Goal: Information Seeking & Learning: Learn about a topic

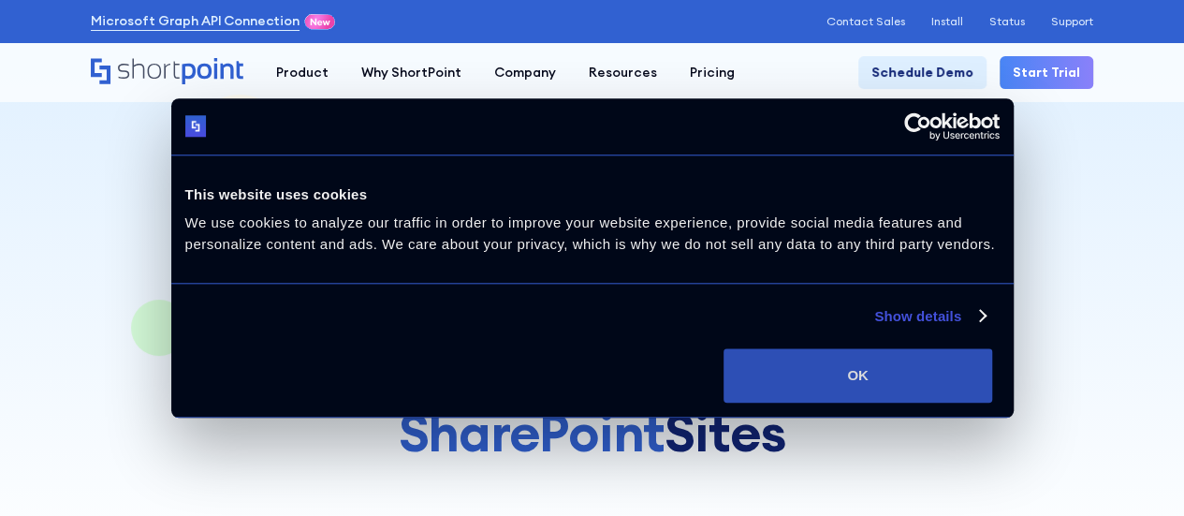
click at [992, 372] on button "OK" at bounding box center [857, 375] width 269 height 54
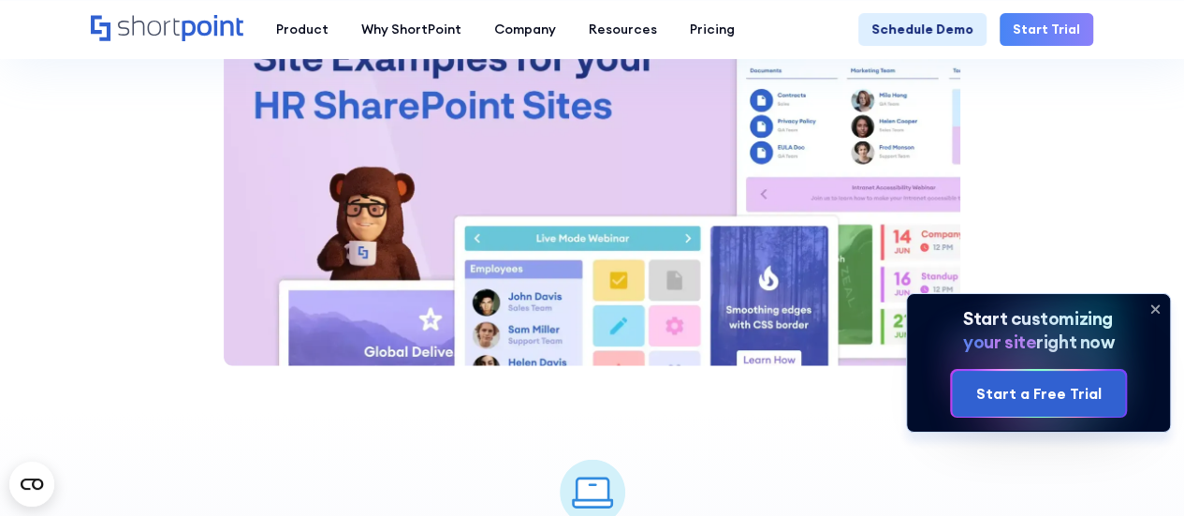
scroll to position [2359, 0]
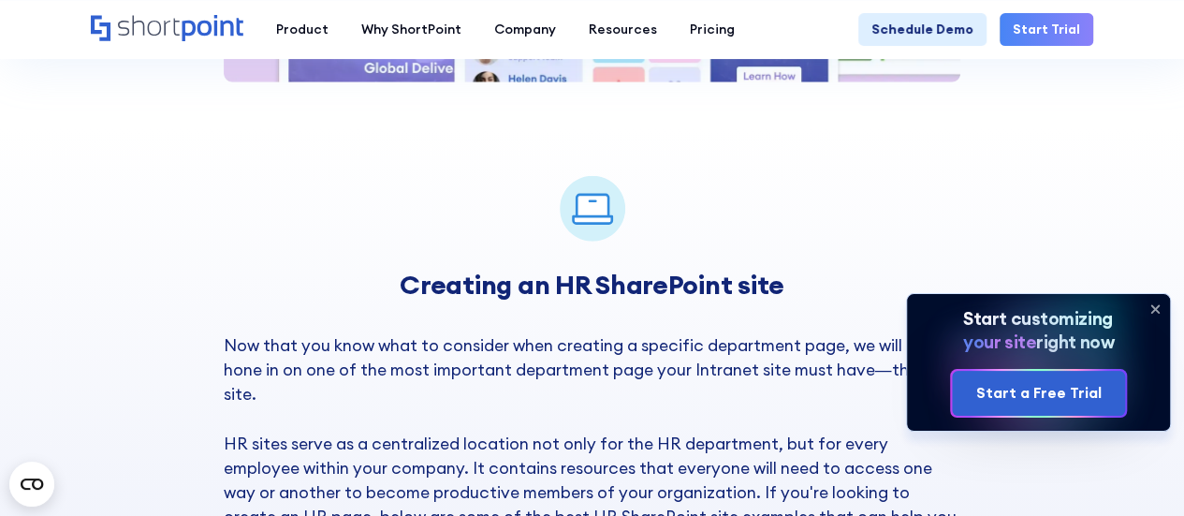
click at [1159, 315] on icon at bounding box center [1155, 309] width 30 height 30
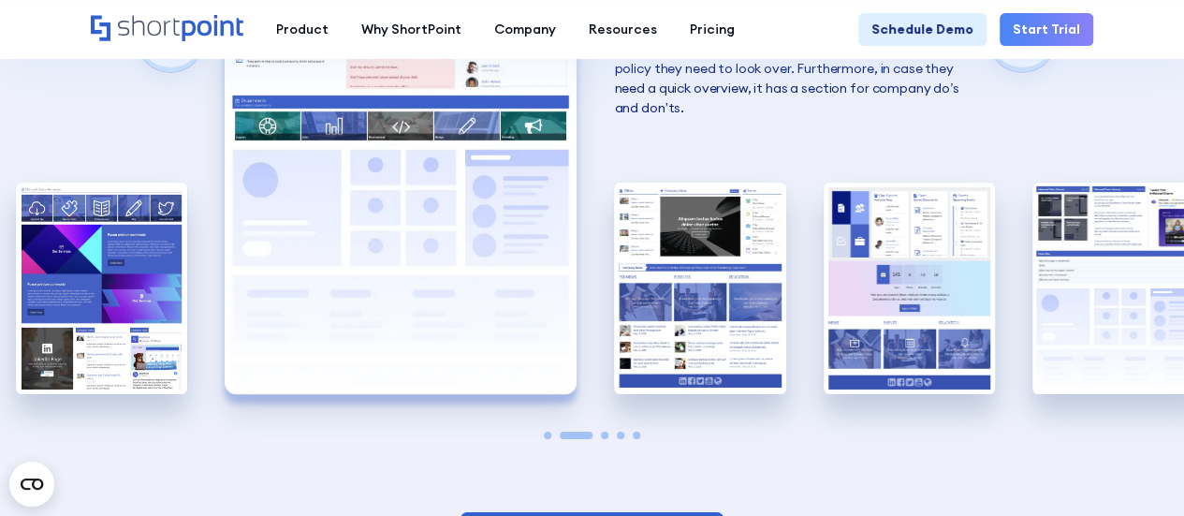
scroll to position [3045, 0]
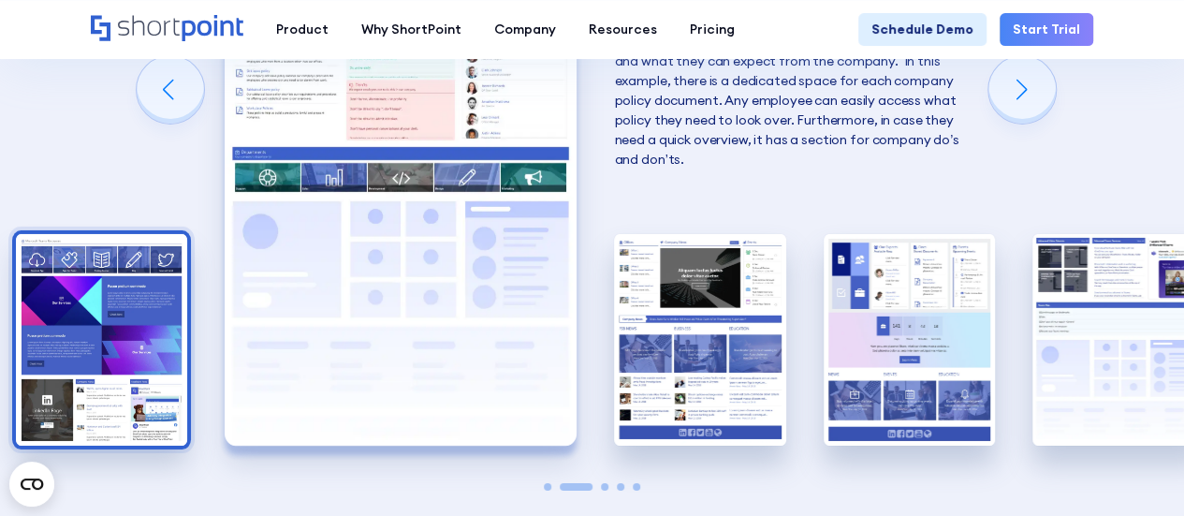
click at [129, 297] on img "1 / 5" at bounding box center [101, 339] width 171 height 211
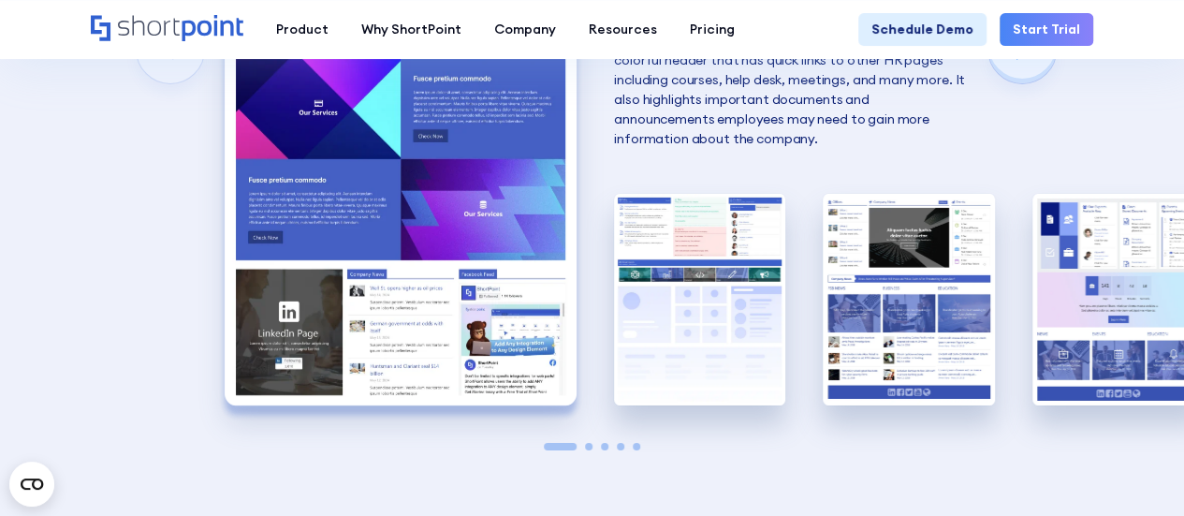
scroll to position [3093, 0]
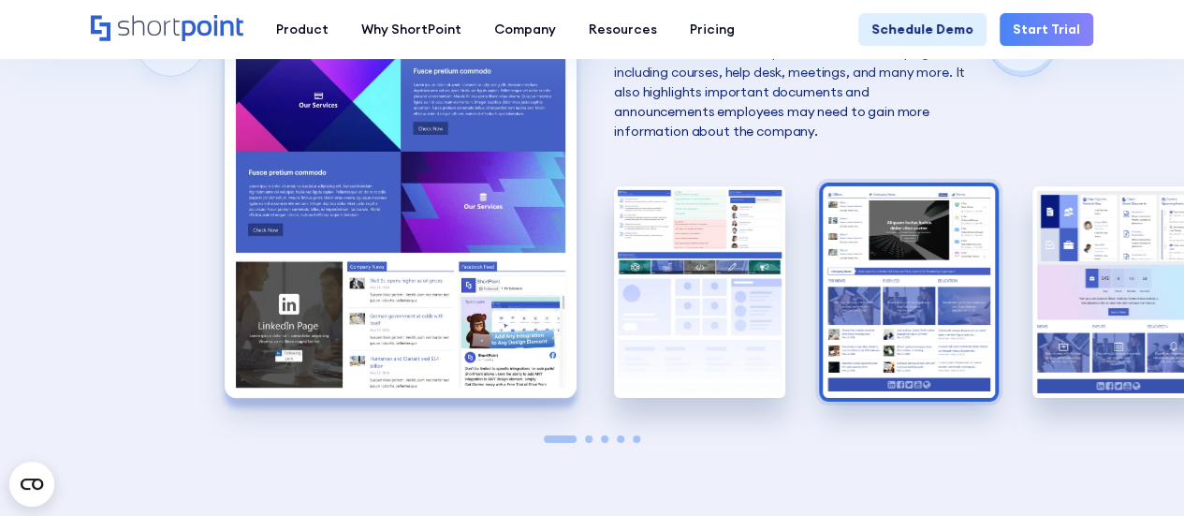
click at [902, 334] on img "3 / 5" at bounding box center [908, 291] width 171 height 211
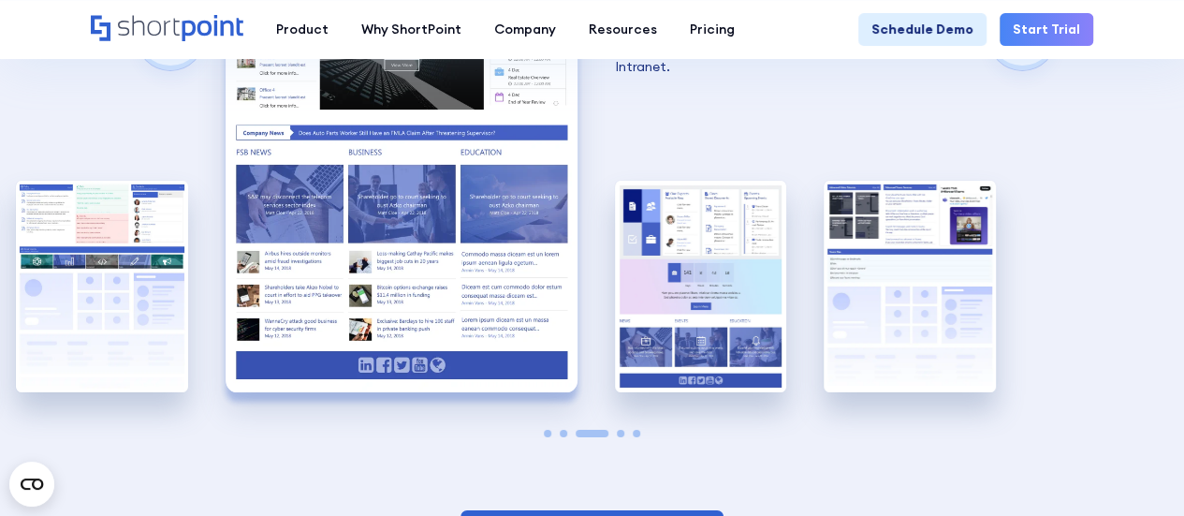
scroll to position [3109, 0]
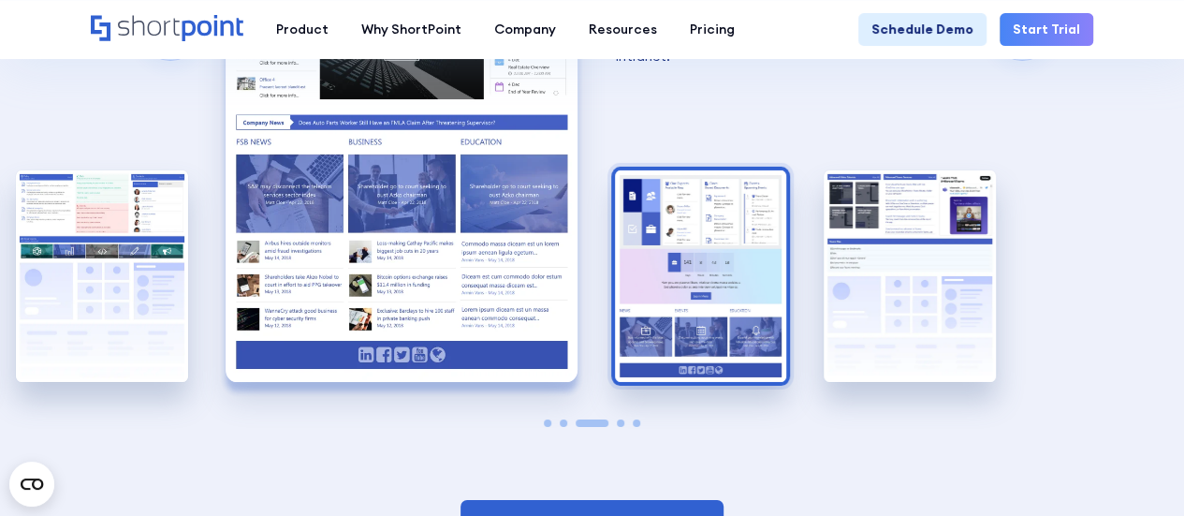
click at [641, 289] on img "4 / 5" at bounding box center [700, 275] width 171 height 211
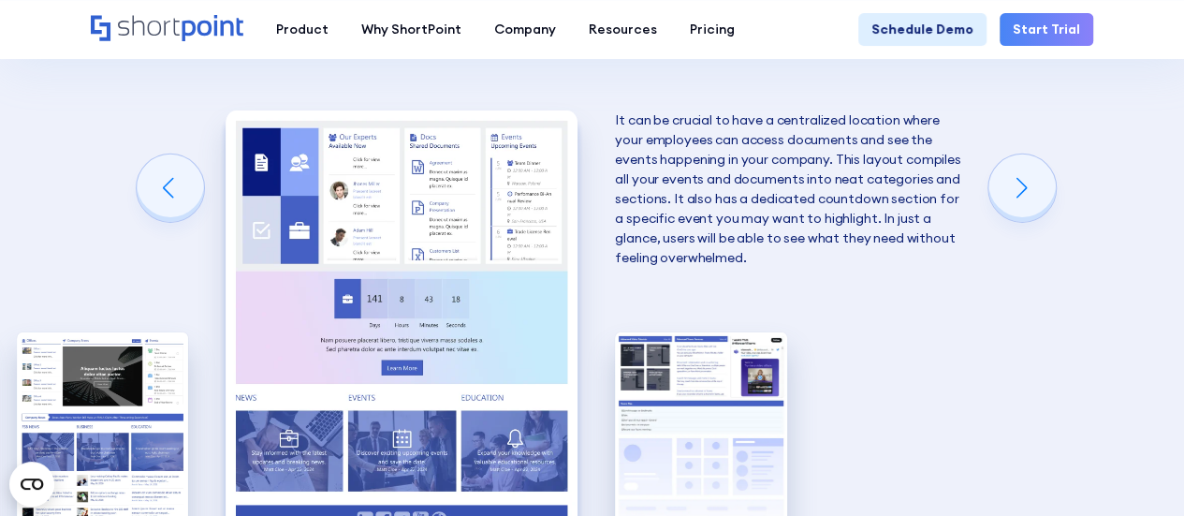
scroll to position [2946, 0]
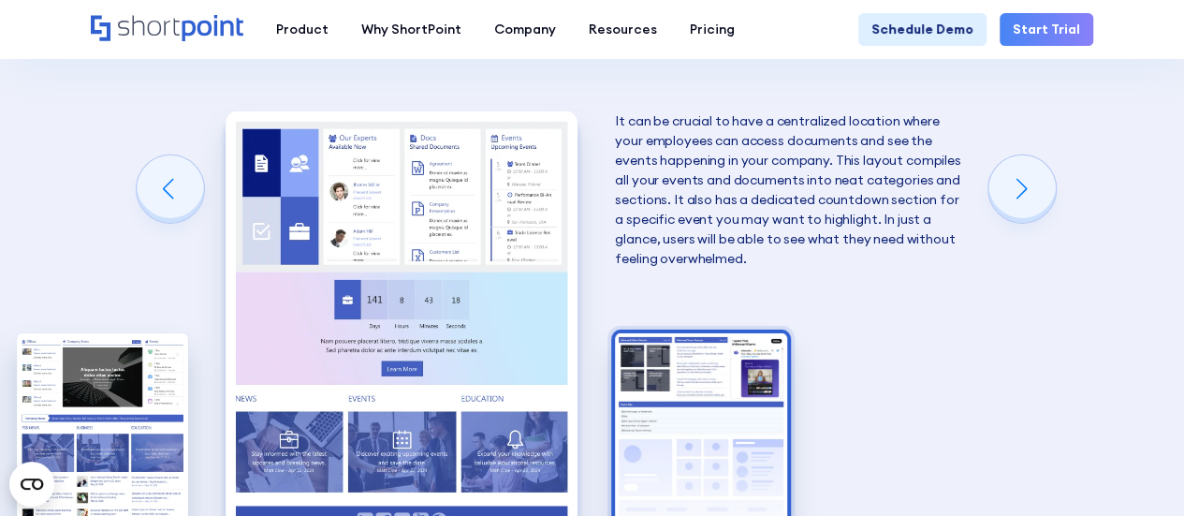
click at [738, 375] on img "5 / 5" at bounding box center [700, 438] width 171 height 211
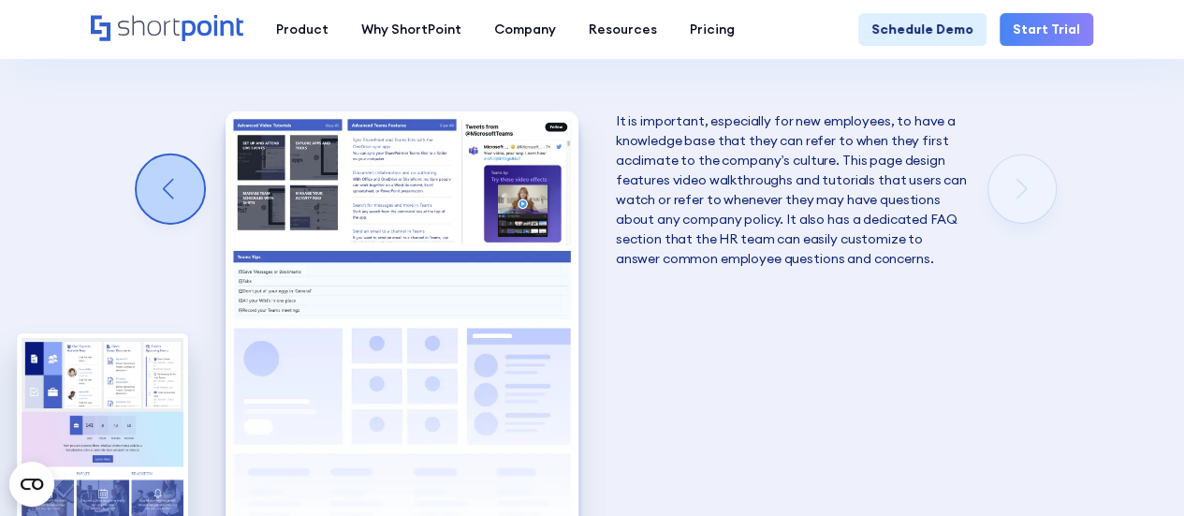
click at [149, 181] on div "Previous slide" at bounding box center [170, 188] width 67 height 67
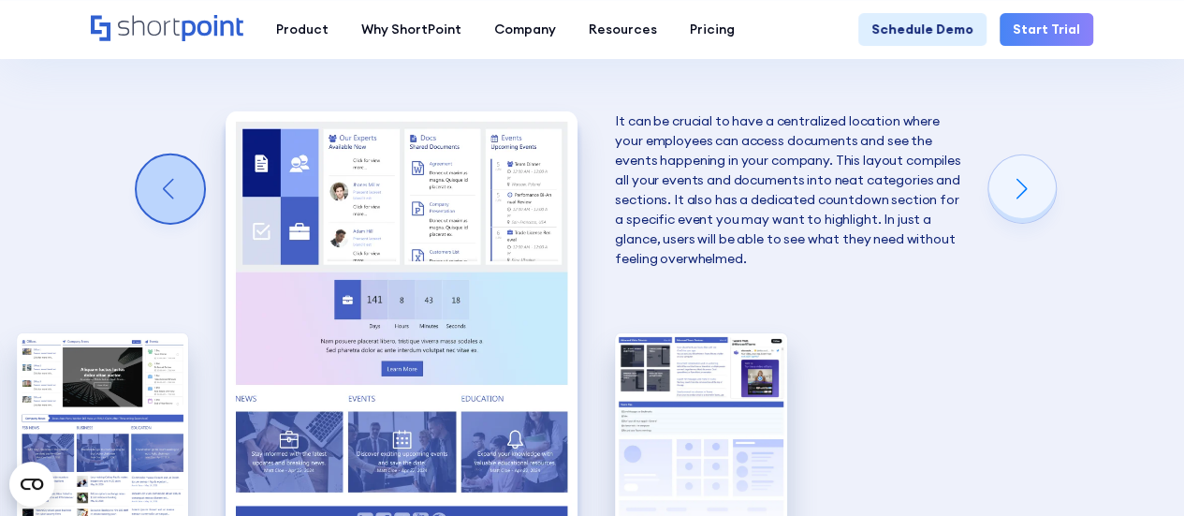
click at [149, 181] on div "Previous slide" at bounding box center [170, 188] width 67 height 67
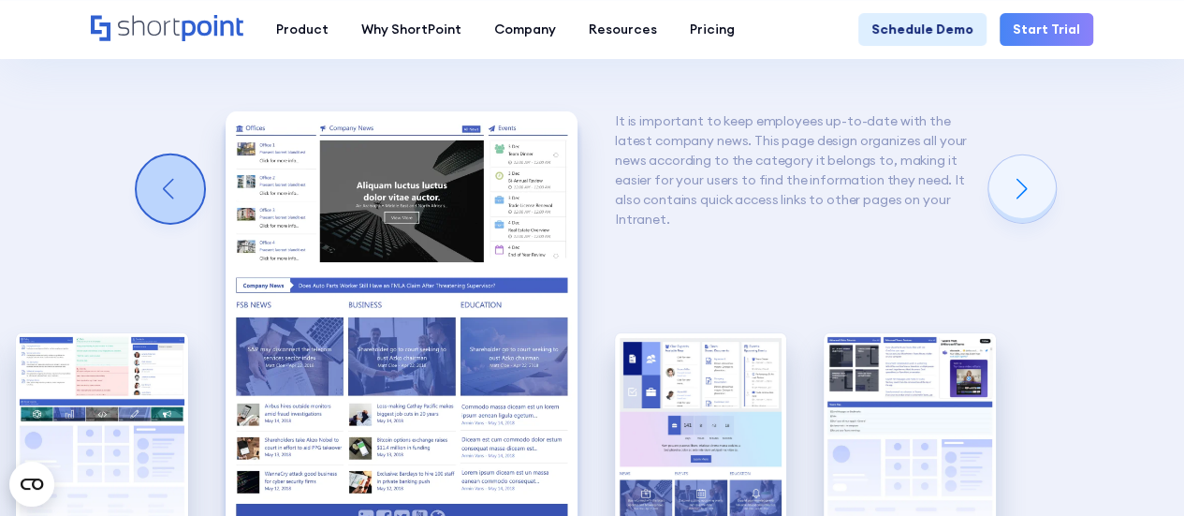
click at [149, 181] on div "Previous slide" at bounding box center [170, 188] width 67 height 67
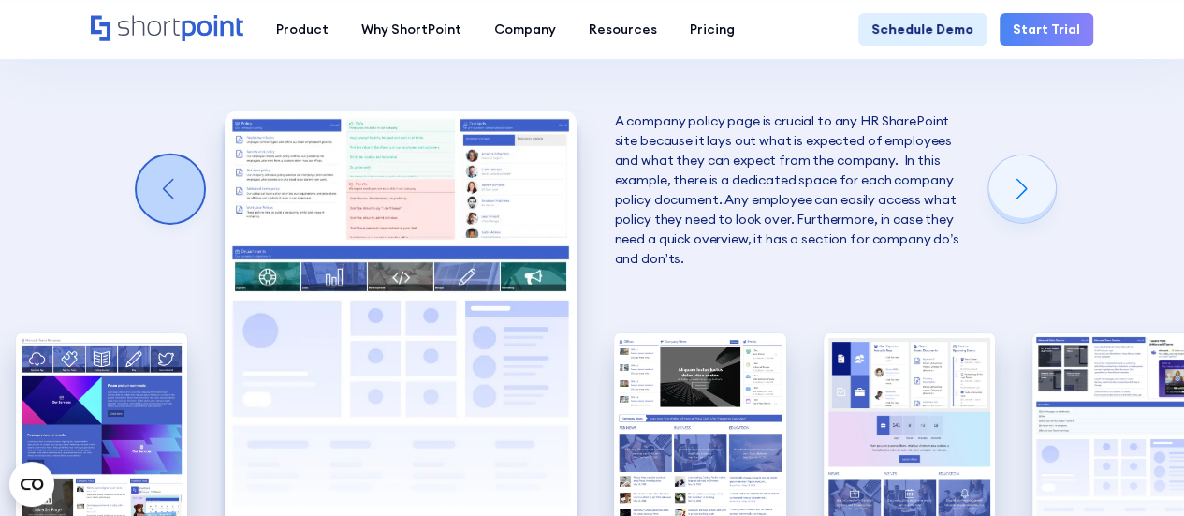
click at [149, 181] on div "Previous slide" at bounding box center [170, 188] width 67 height 67
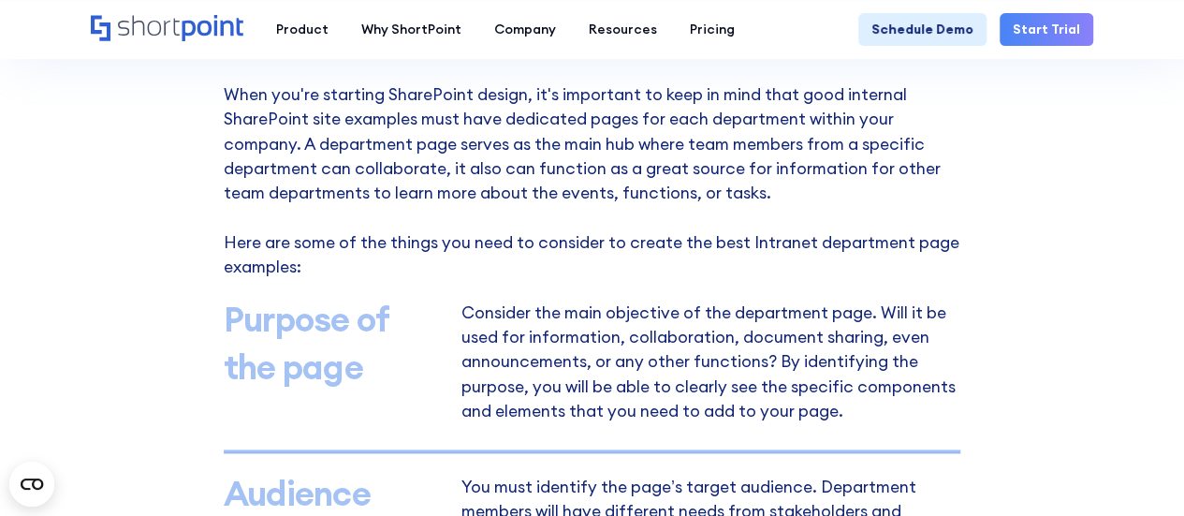
scroll to position [1015, 0]
